Goal: Check status: Check status

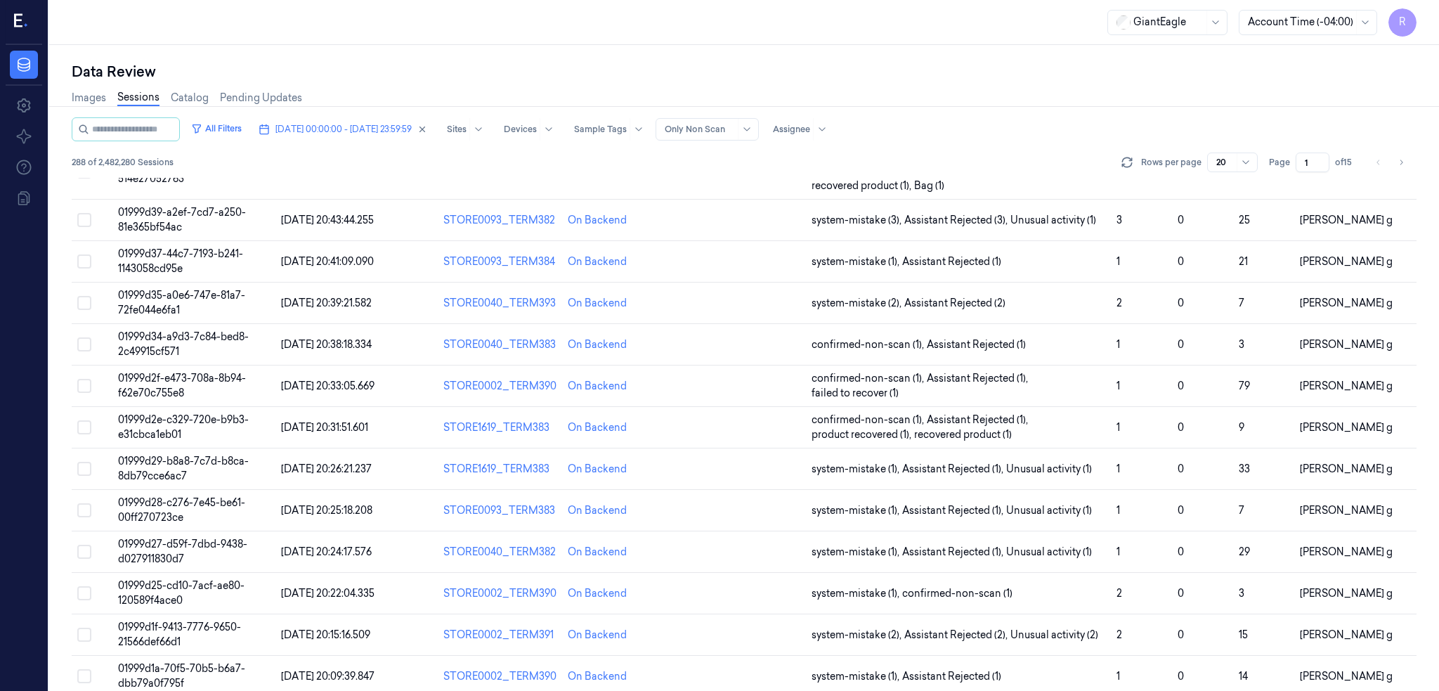
scroll to position [372, 0]
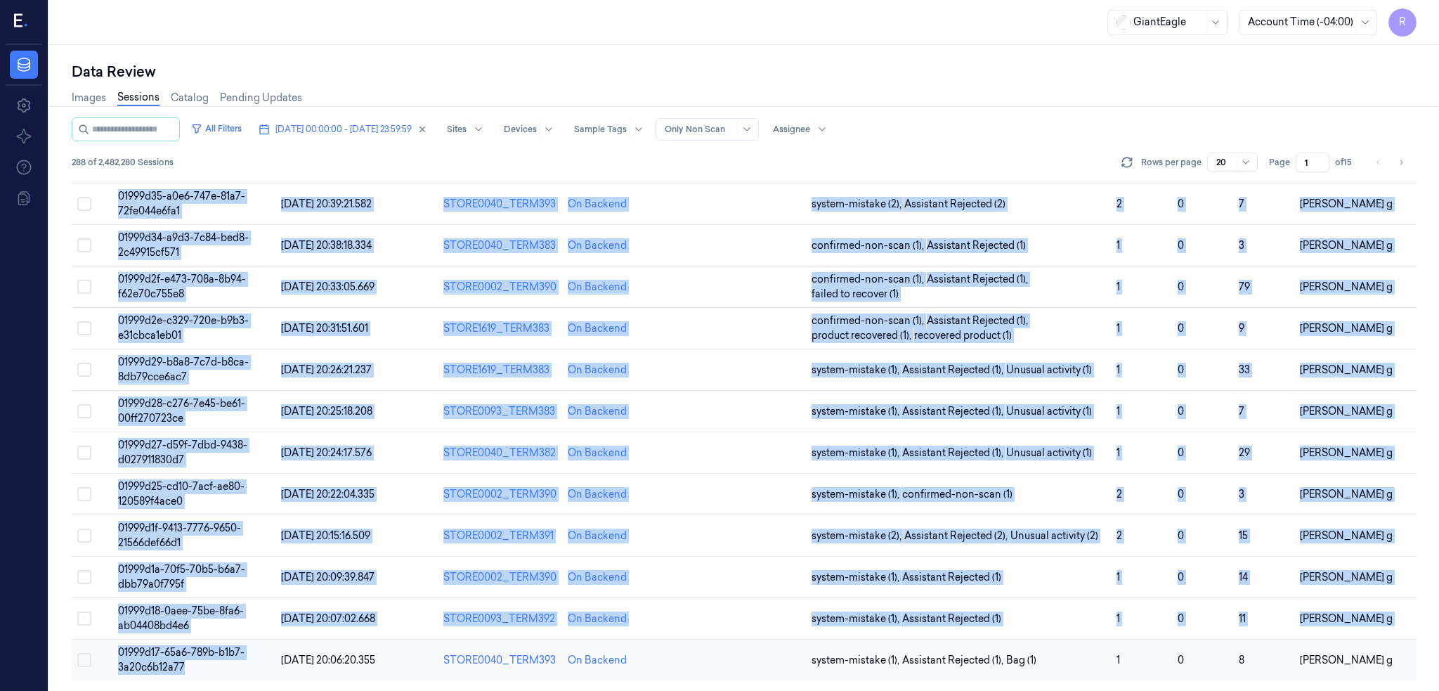
drag, startPoint x: 112, startPoint y: 214, endPoint x: 238, endPoint y: 673, distance: 475.0
click at [238, 673] on tbody "01999d7a-b7b0-7321-b35f-9ec3b41fe615 edgibox0002 On Backend system-mistake (1) …" at bounding box center [744, 258] width 1345 height 843
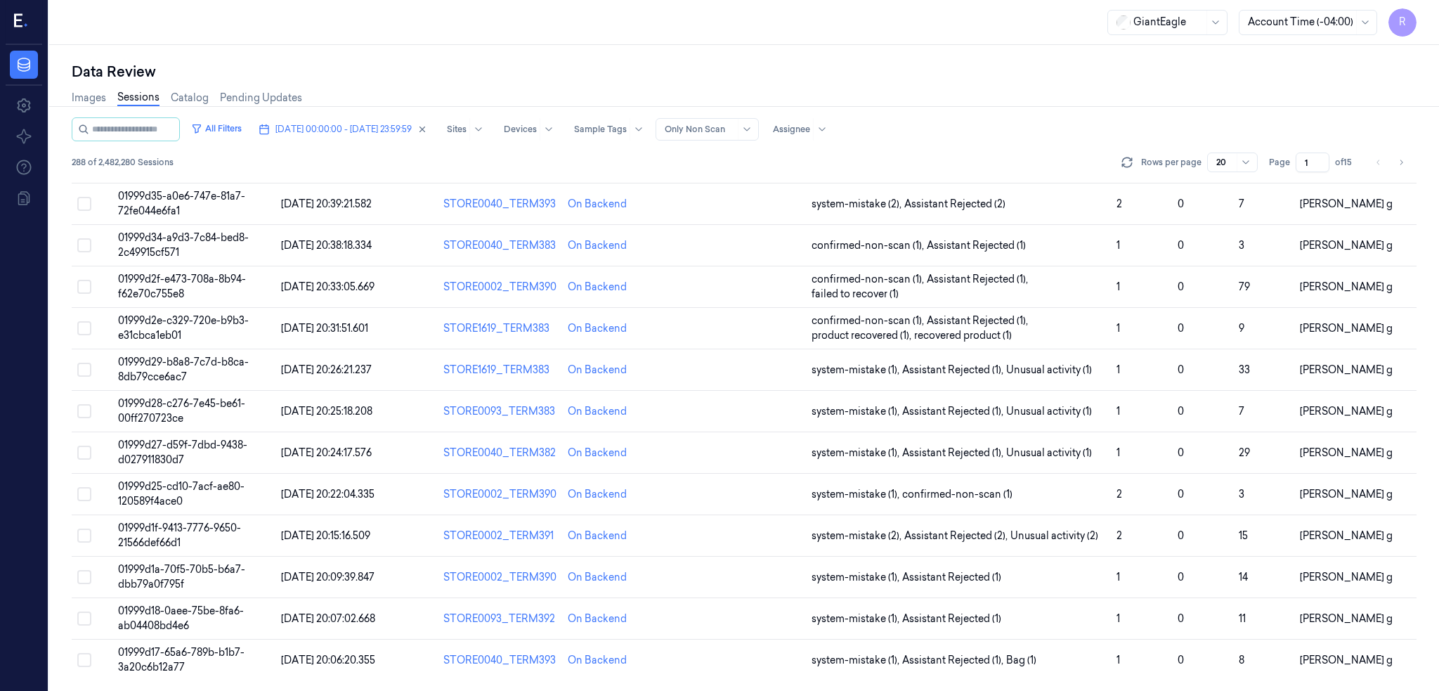
click at [289, 32] on div "GiantEagle Account Time (-04:00) R" at bounding box center [744, 22] width 1390 height 45
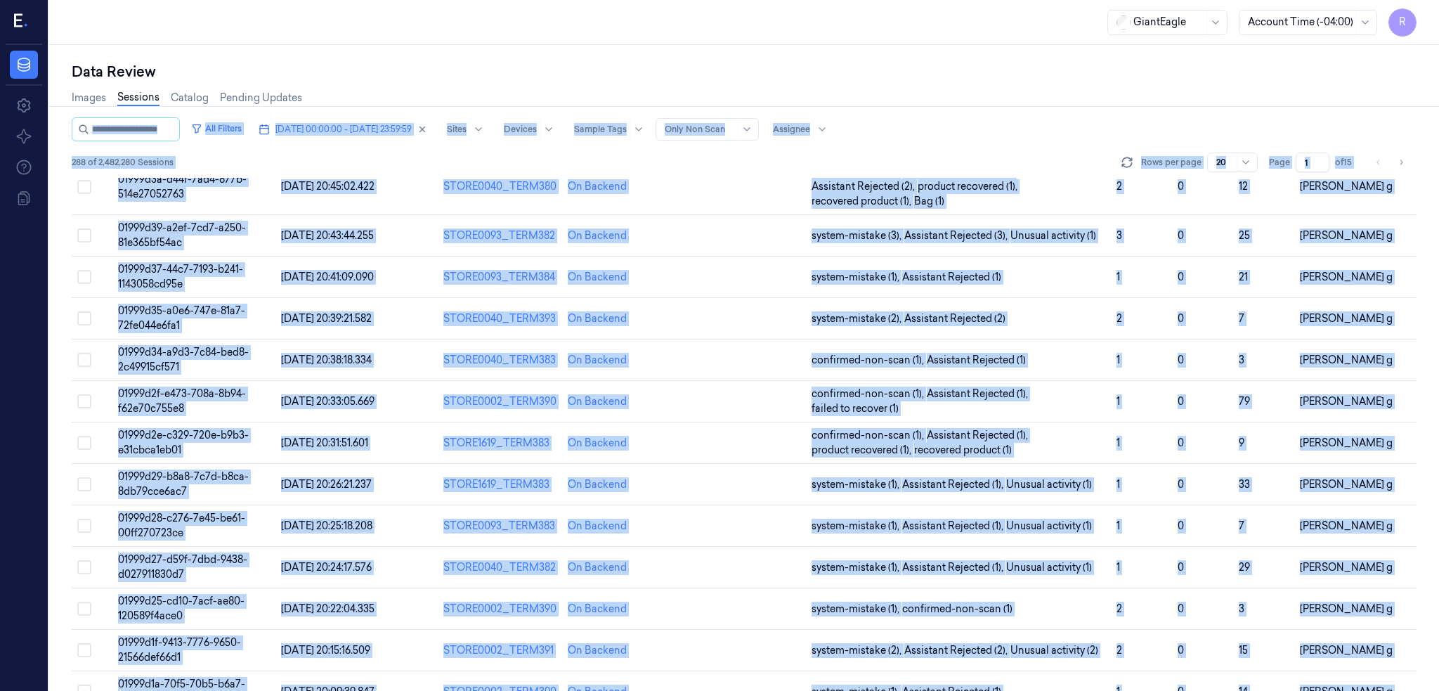
scroll to position [0, 0]
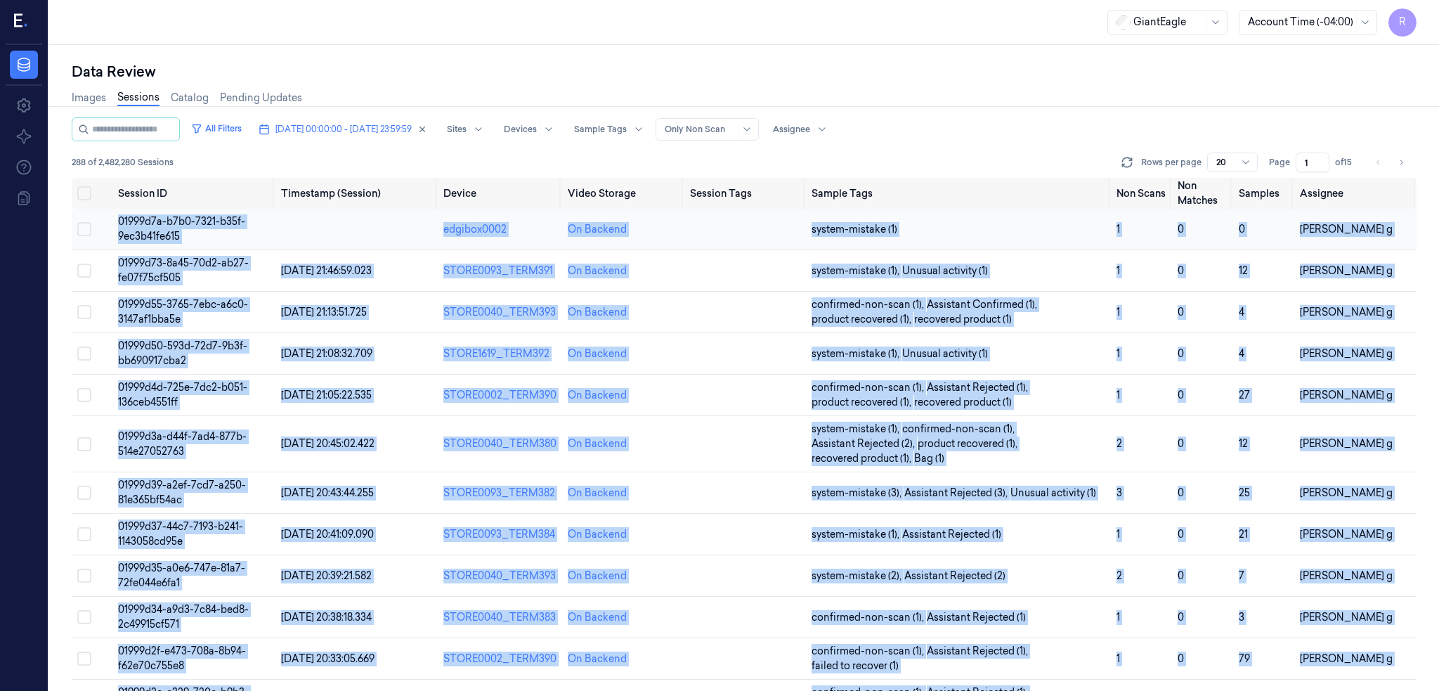
drag, startPoint x: 186, startPoint y: 673, endPoint x: 115, endPoint y: 219, distance: 460.2
click at [115, 219] on tbody "01999d7a-b7b0-7321-b35f-9ec3b41fe615 edgibox0002 On Backend system-mistake (1) …" at bounding box center [744, 630] width 1345 height 843
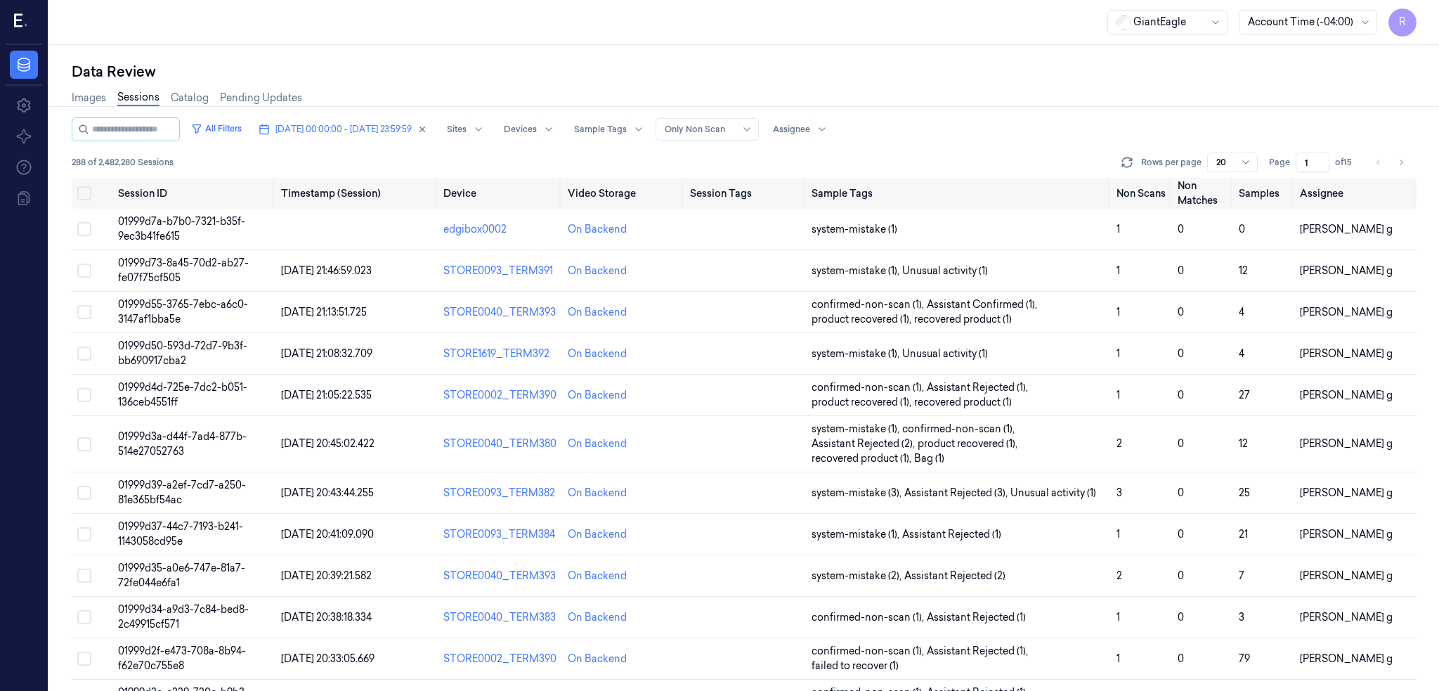
click at [384, 39] on div "GiantEagle Account Time (-04:00) R" at bounding box center [744, 22] width 1390 height 45
